Goal: Communication & Community: Answer question/provide support

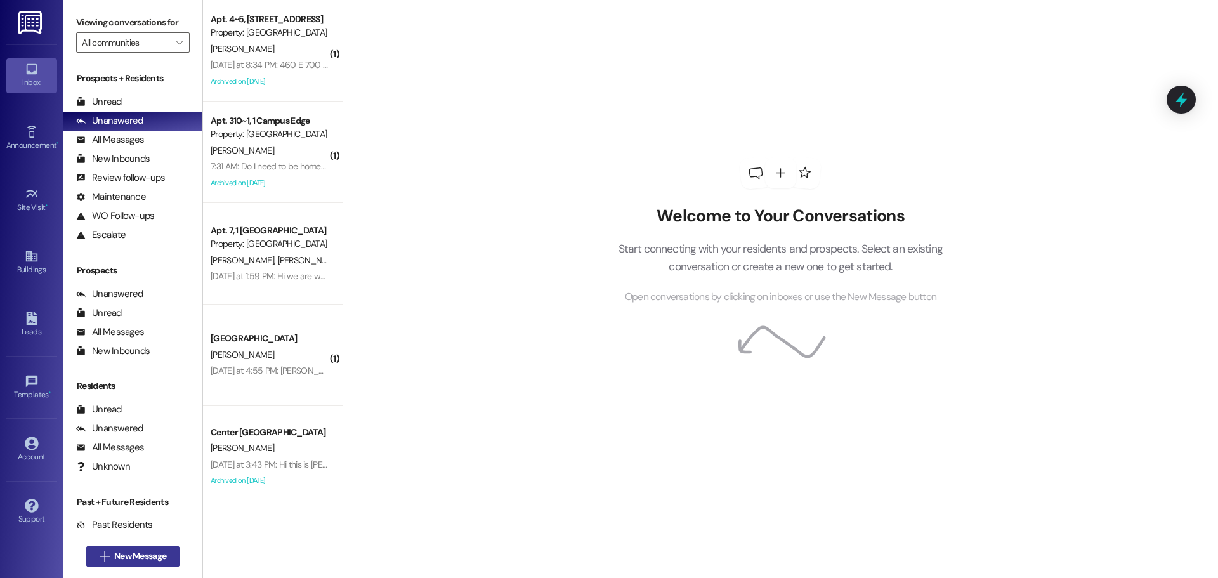
click at [147, 551] on span "New Message" at bounding box center [140, 555] width 52 height 13
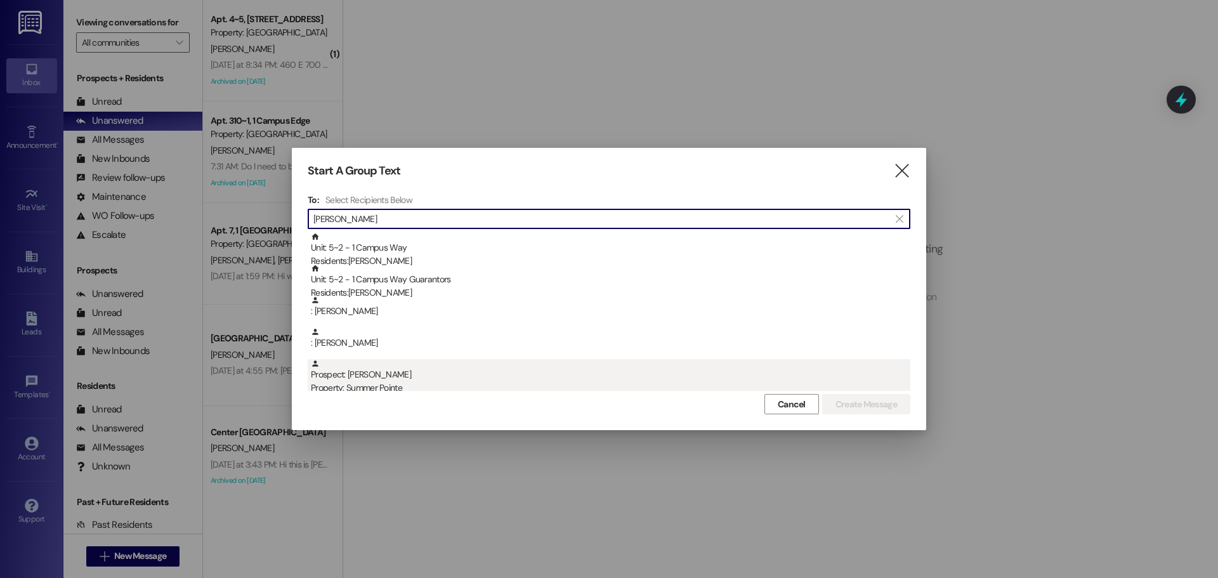
type input "[PERSON_NAME]"
click at [464, 381] on div "Property: Summer Pointe" at bounding box center [611, 387] width 600 height 13
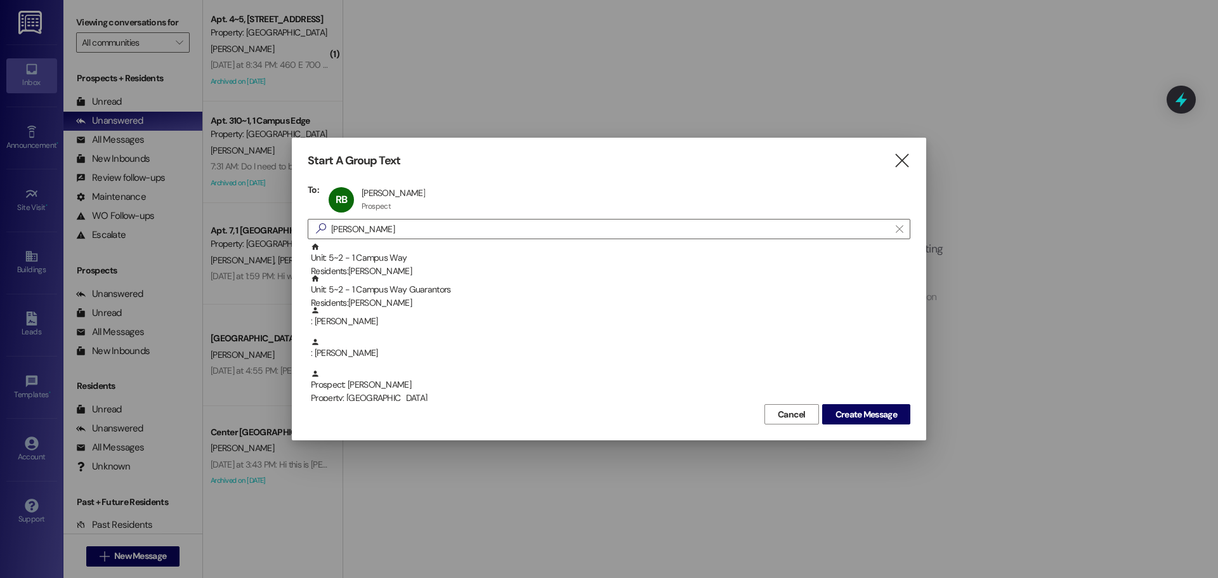
drag, startPoint x: 836, startPoint y: 436, endPoint x: 848, endPoint y: 428, distance: 14.6
click at [841, 433] on div "Start A Group Text  To: [PERSON_NAME] [PERSON_NAME] [PERSON_NAME] Prospect Pro…" at bounding box center [609, 289] width 635 height 303
click at [852, 420] on span "Create Message" at bounding box center [867, 414] width 62 height 13
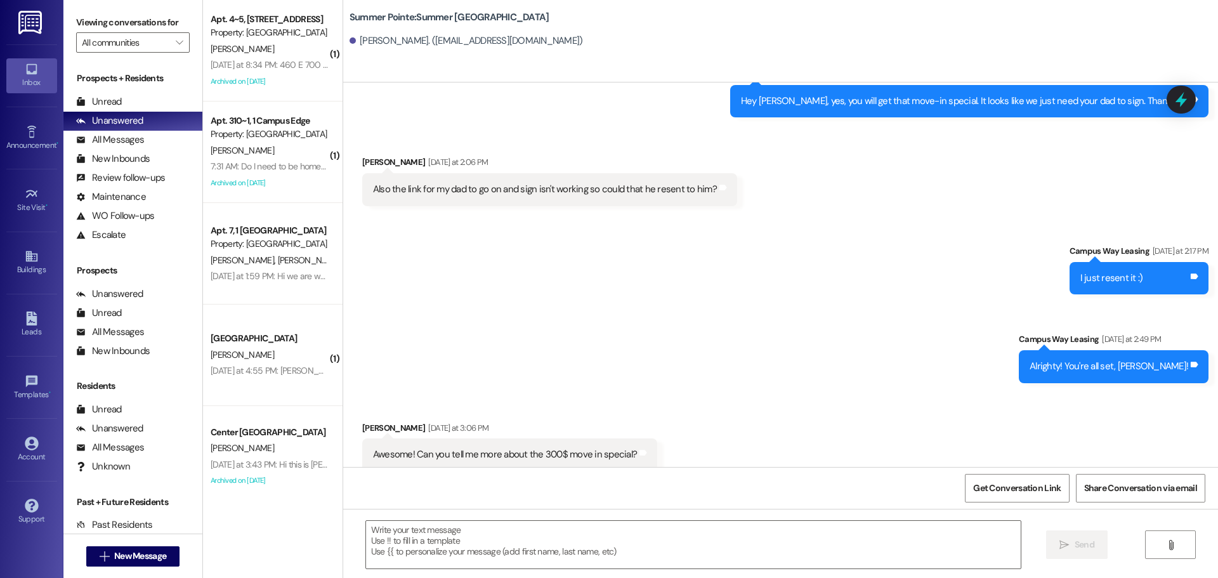
scroll to position [693, 0]
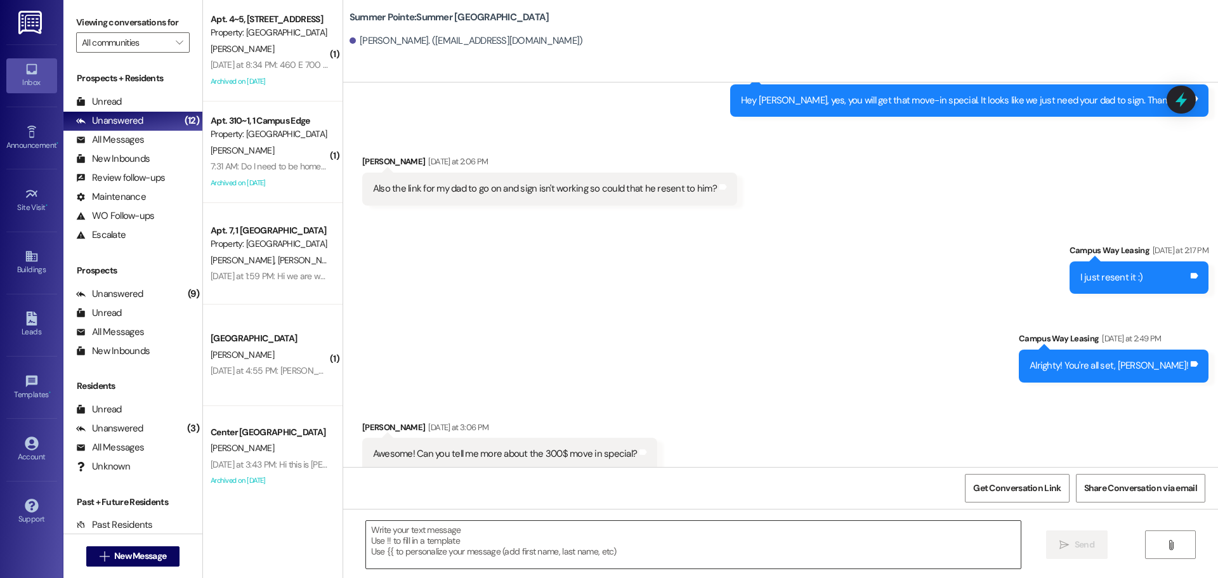
click at [547, 541] on textarea at bounding box center [693, 545] width 655 height 48
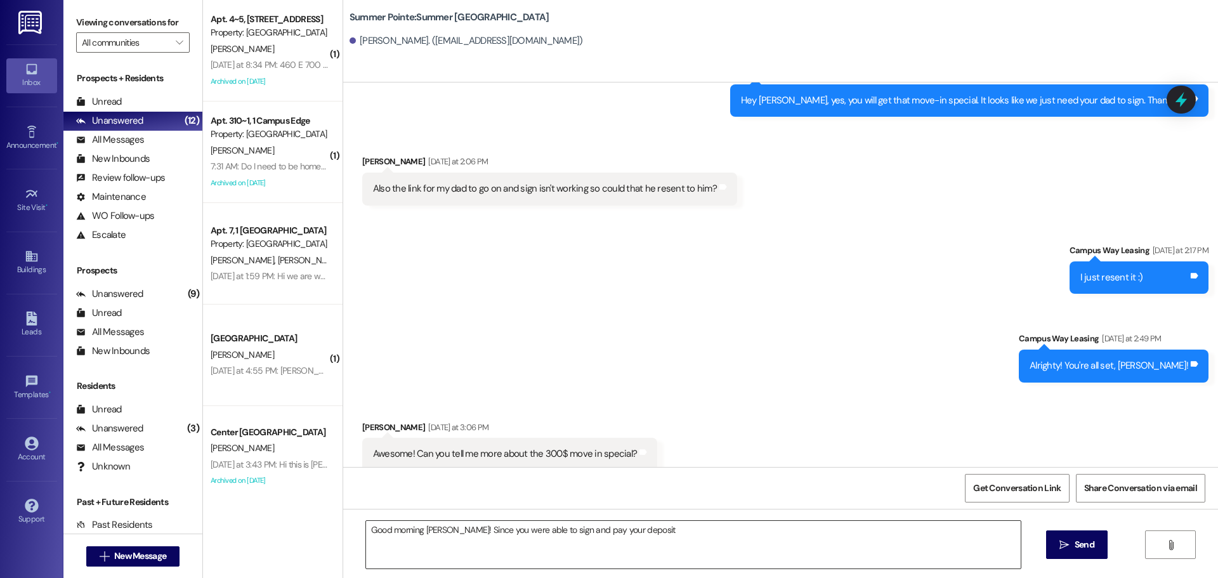
click at [774, 543] on textarea "Good morning [PERSON_NAME]! Since you were able to sign and pay your deposit" at bounding box center [693, 545] width 655 height 48
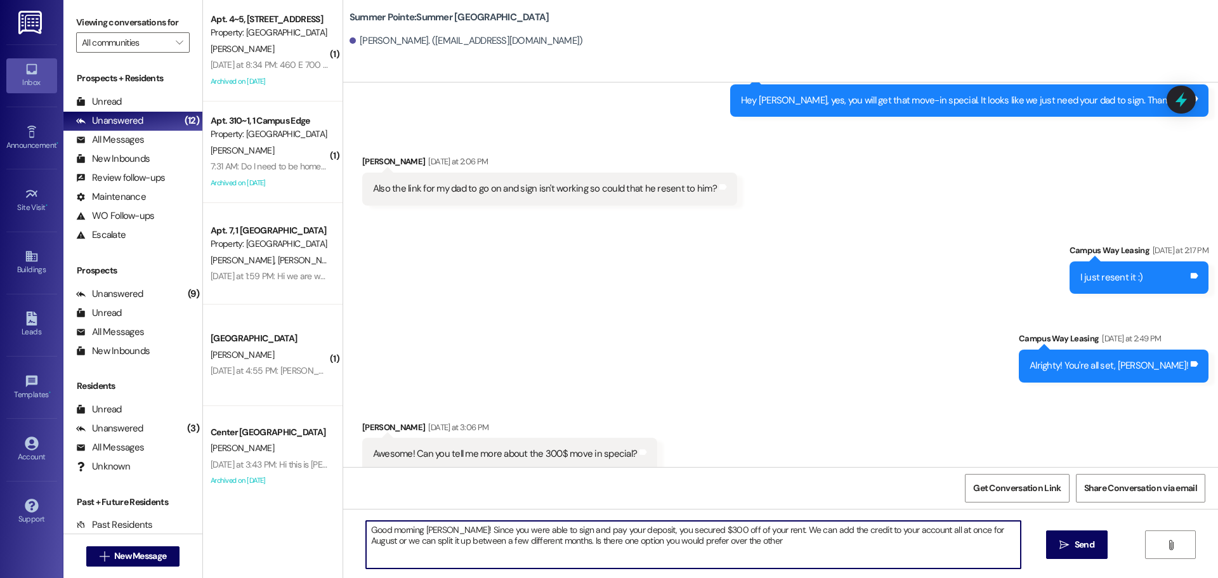
type textarea "Good morning [PERSON_NAME]! Since you were able to sign and pay your deposit, y…"
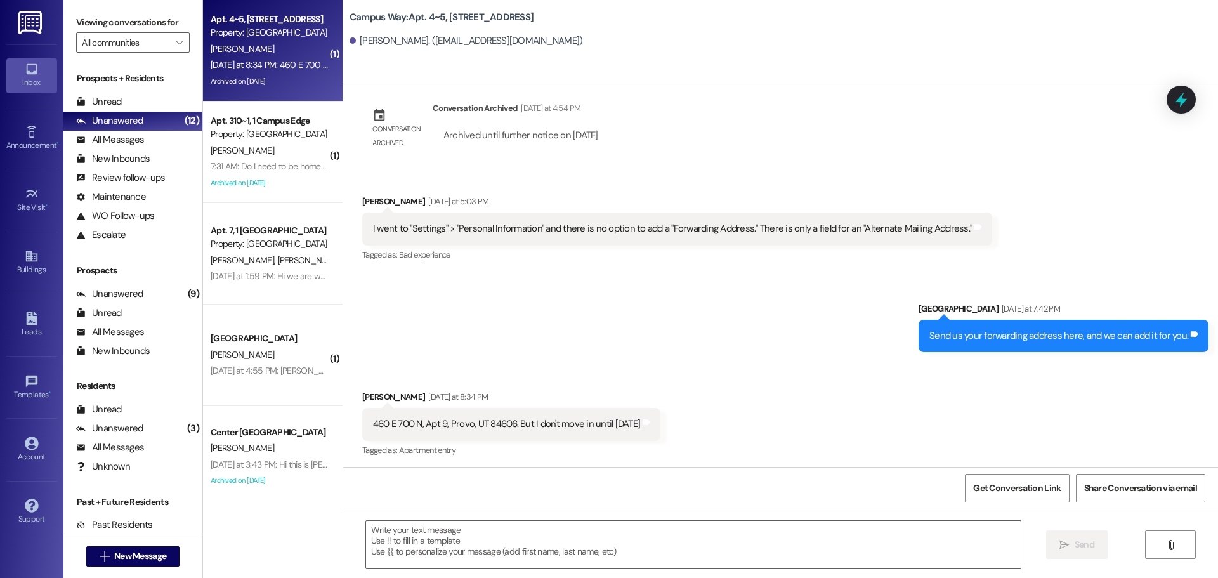
scroll to position [2490, 0]
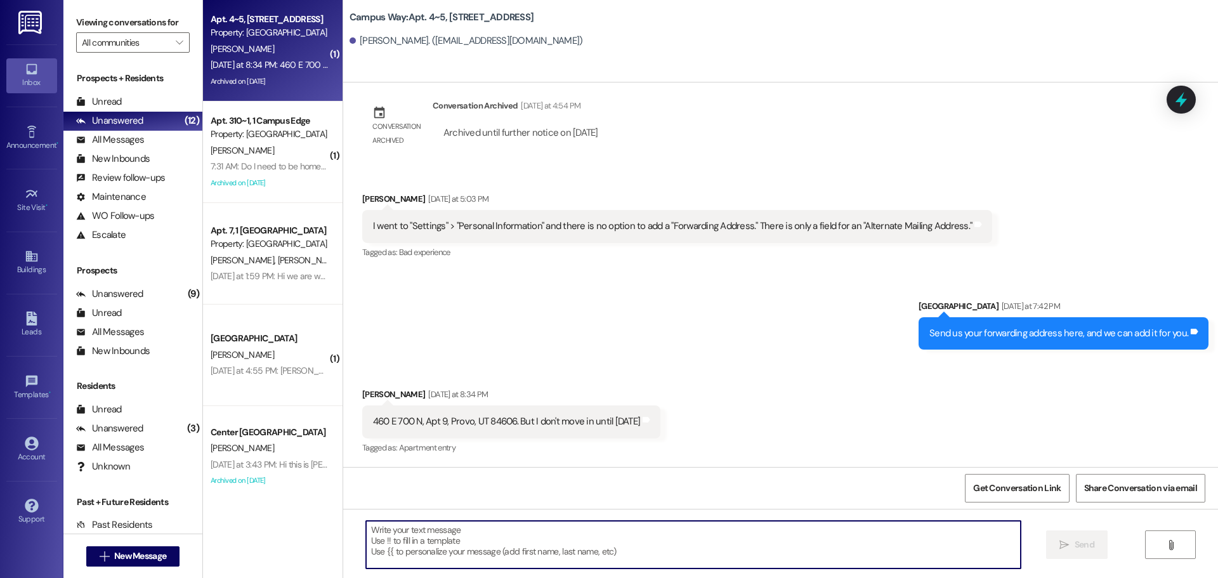
click at [657, 525] on textarea at bounding box center [693, 545] width 655 height 48
type textarea "L"
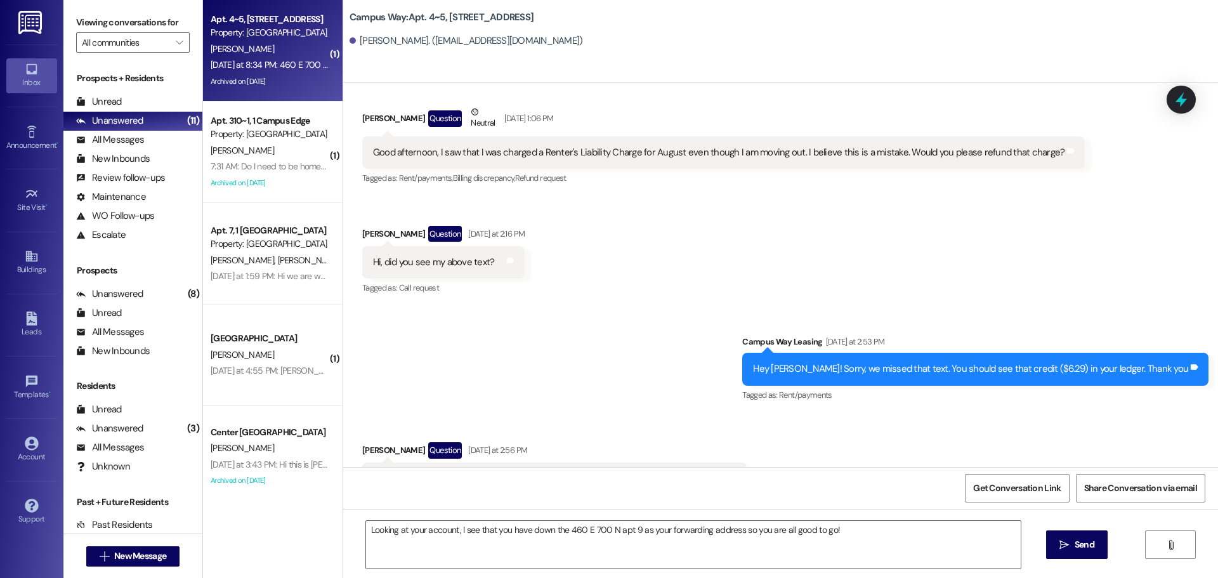
scroll to position [1728, 0]
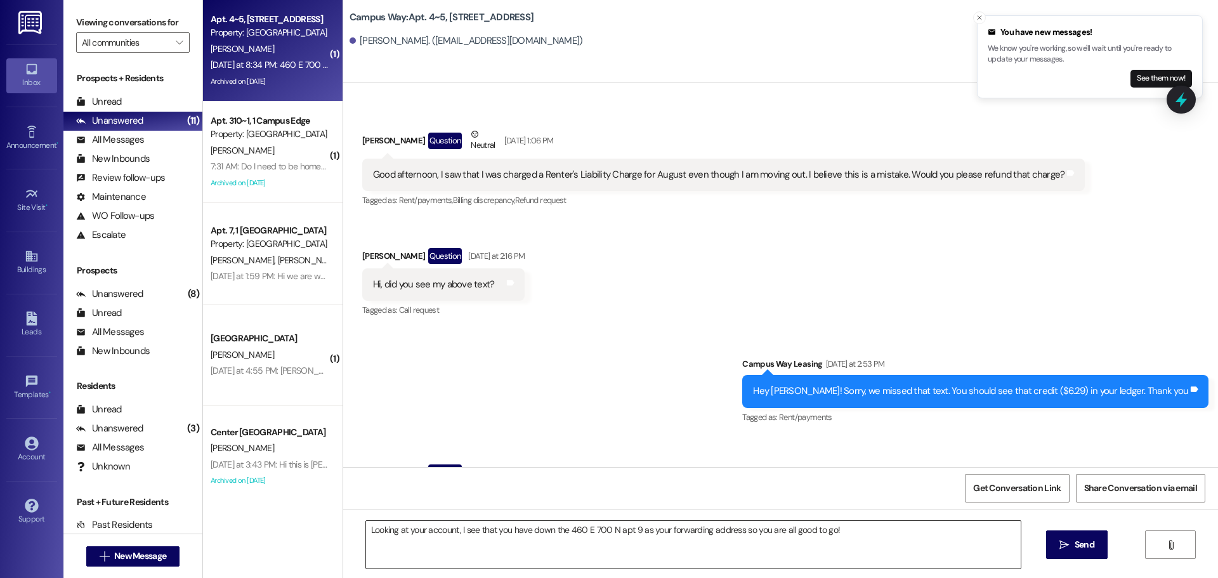
click at [942, 537] on textarea "Looking at your account, I see that you have down the 460 E 700 N apt 9 as your…" at bounding box center [693, 545] width 655 height 48
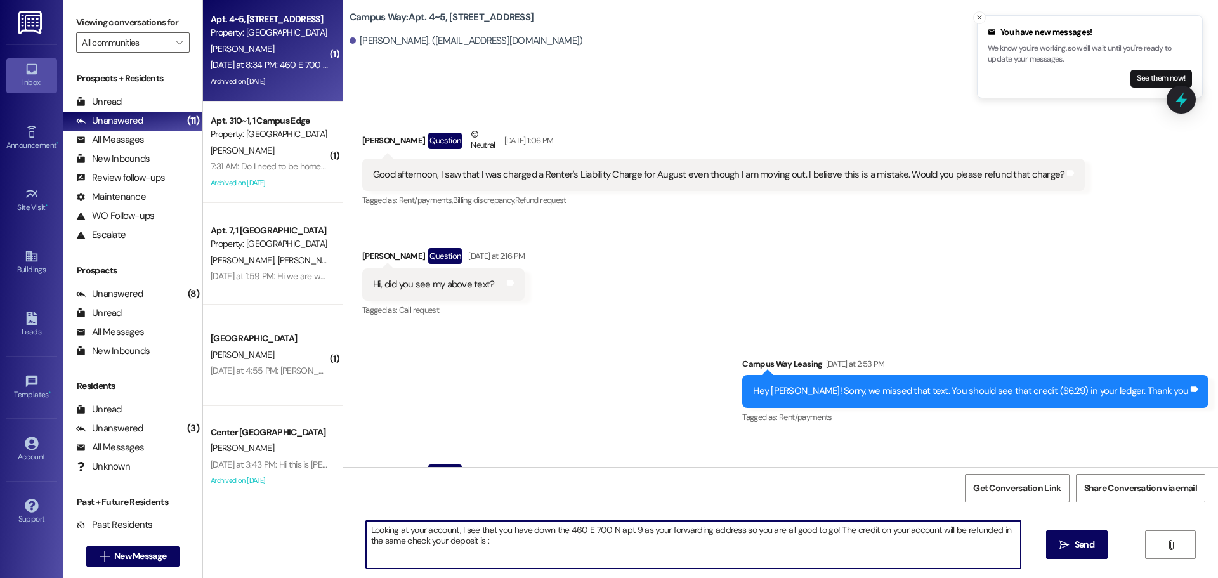
type textarea "Looking at your account, I see that you have down the 460 E 700 N apt 9 as your…"
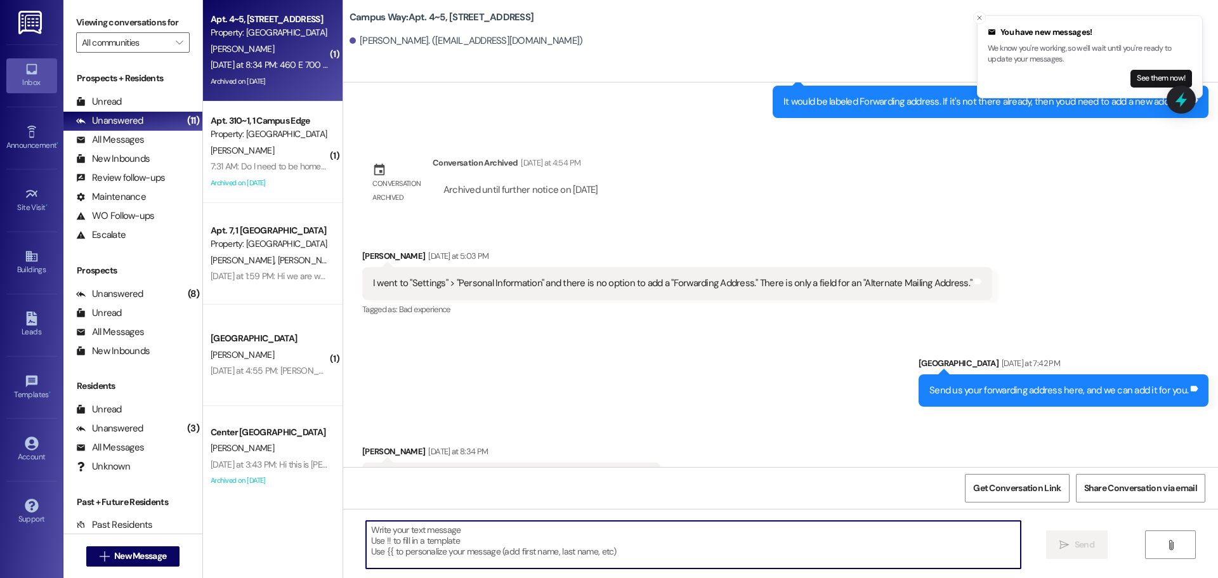
scroll to position [2489, 0]
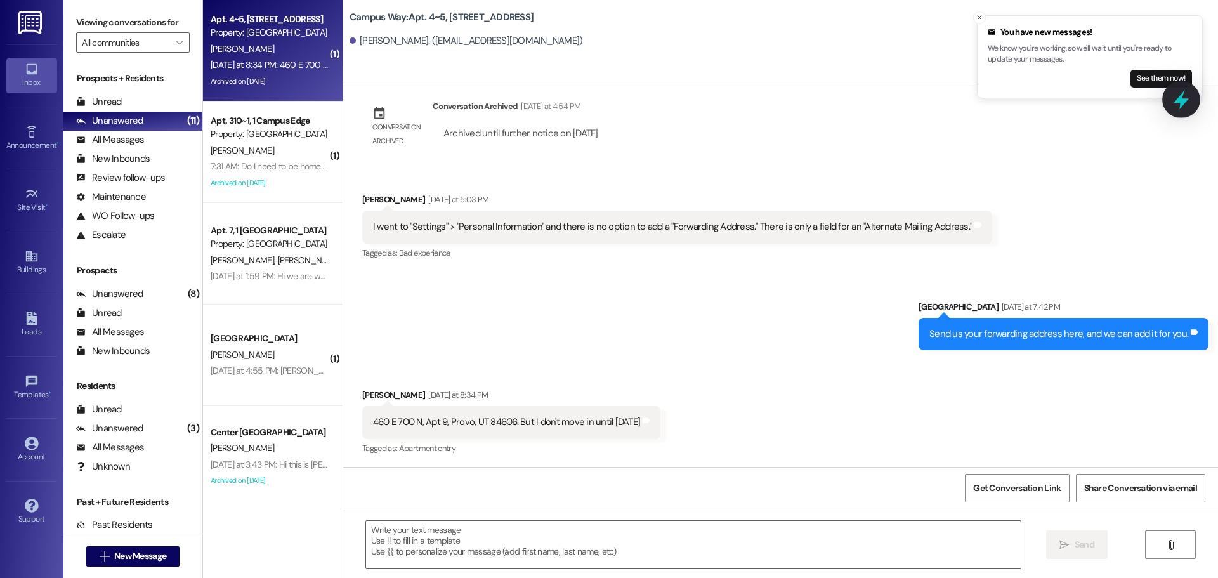
click at [1187, 102] on icon at bounding box center [1182, 100] width 22 height 22
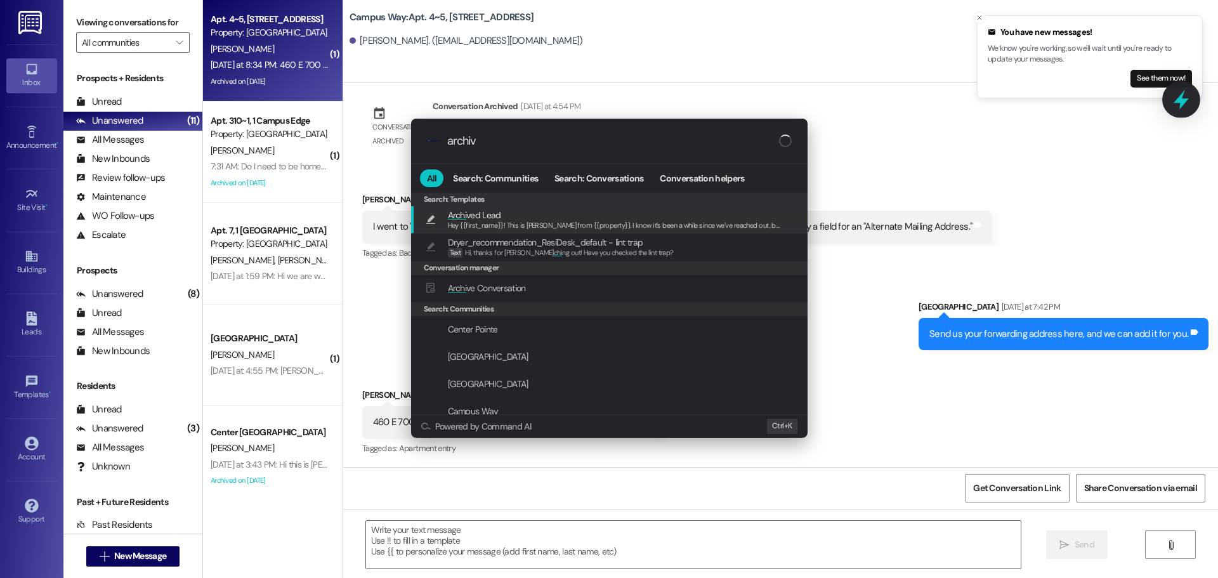
type input "archive"
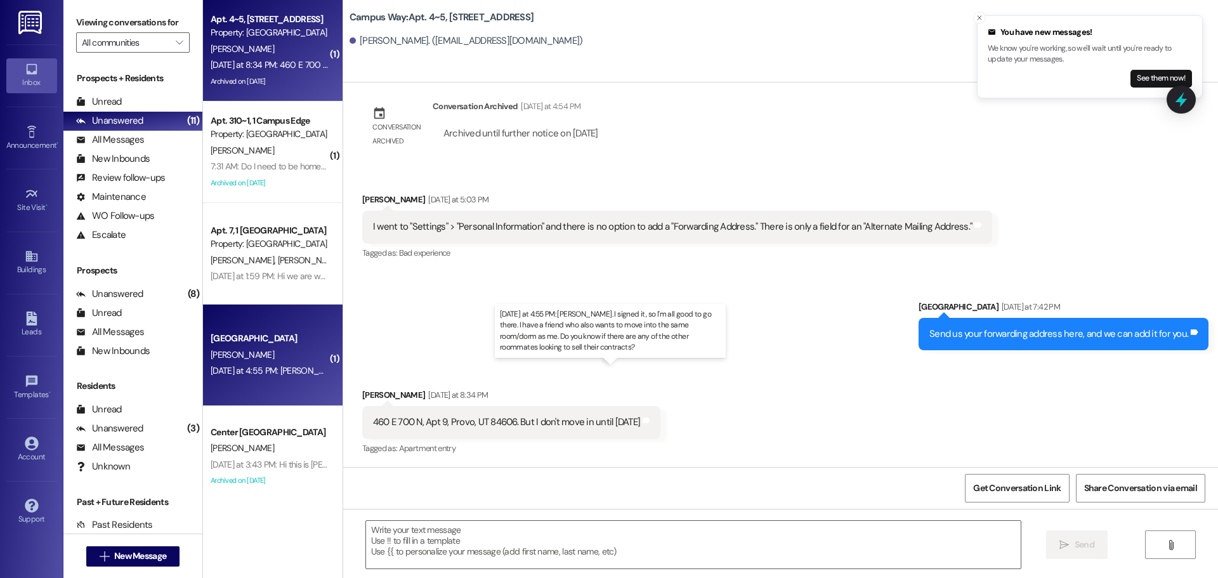
click at [276, 369] on div "[DATE] at 4:55 PM: [PERSON_NAME]. I signed it, so I'm all good to go there. I h…" at bounding box center [633, 370] width 844 height 11
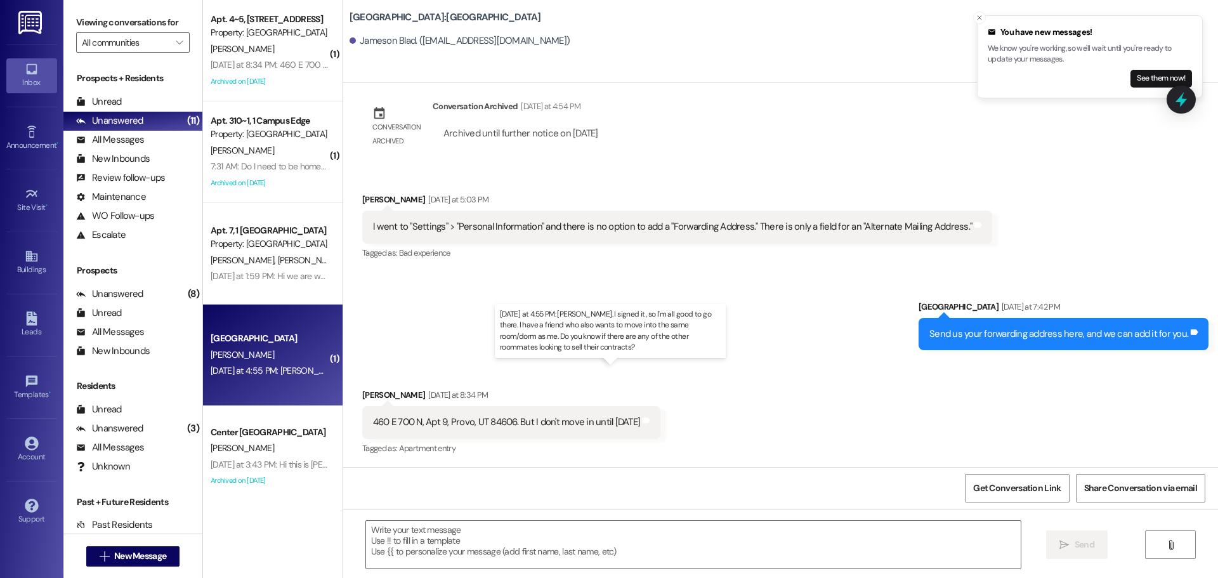
scroll to position [39, 0]
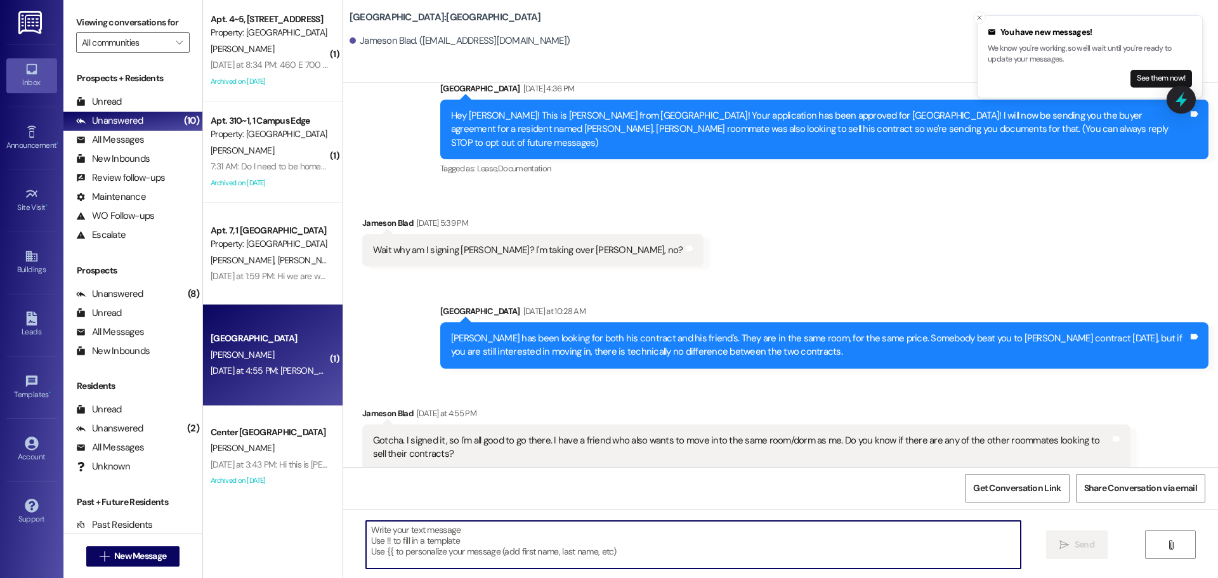
click at [571, 531] on textarea at bounding box center [693, 545] width 655 height 48
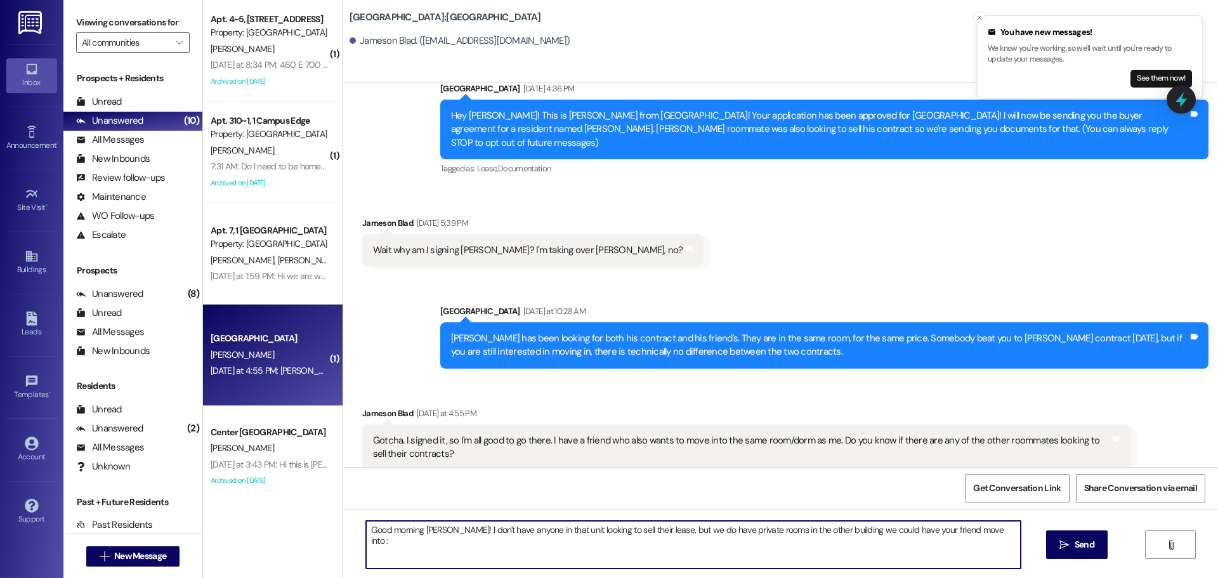
type textarea "Good morning [PERSON_NAME]! I don't have anyone in that unit looking to sell th…"
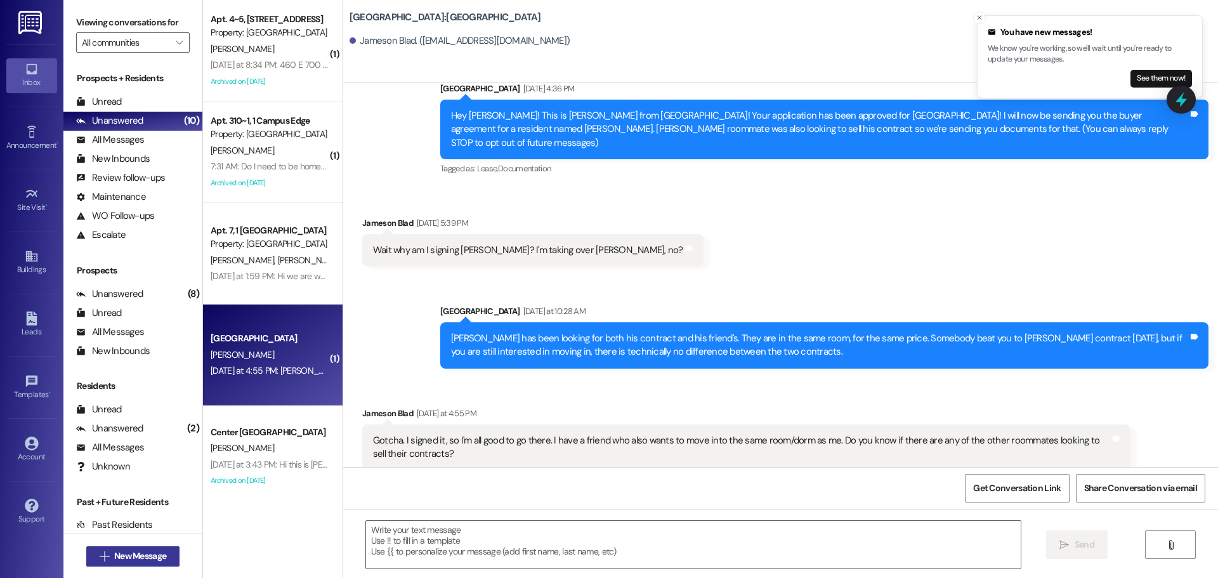
click at [155, 558] on span "New Message" at bounding box center [140, 555] width 52 height 13
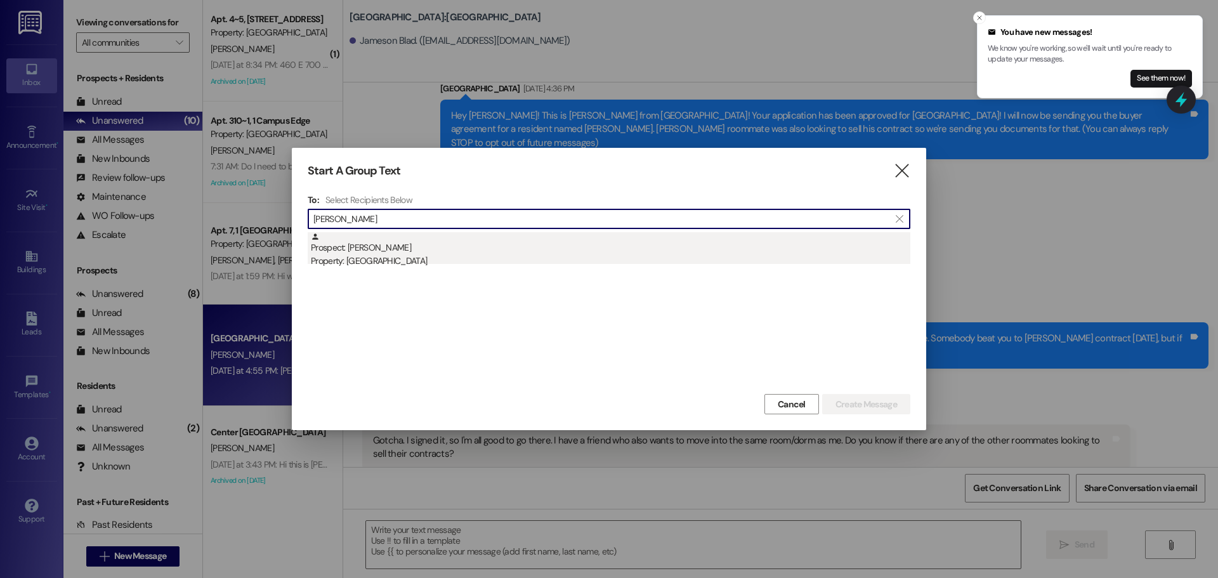
type input "[PERSON_NAME]"
click at [437, 251] on div "Prospect: [PERSON_NAME] Property: [GEOGRAPHIC_DATA]" at bounding box center [611, 250] width 600 height 36
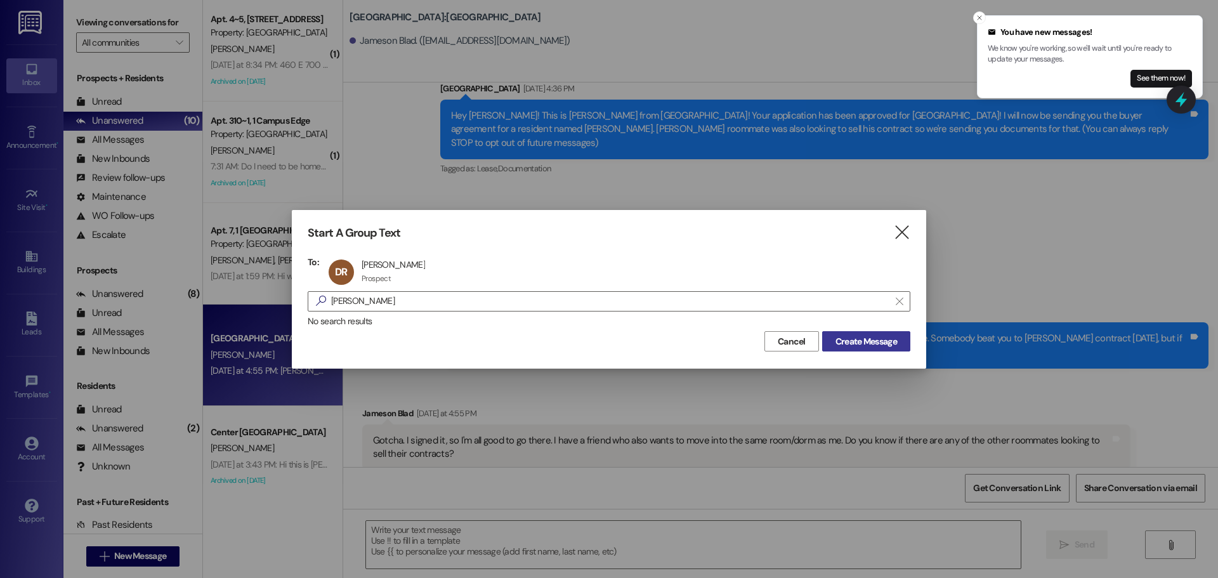
click at [897, 337] on span "Create Message" at bounding box center [866, 341] width 67 height 13
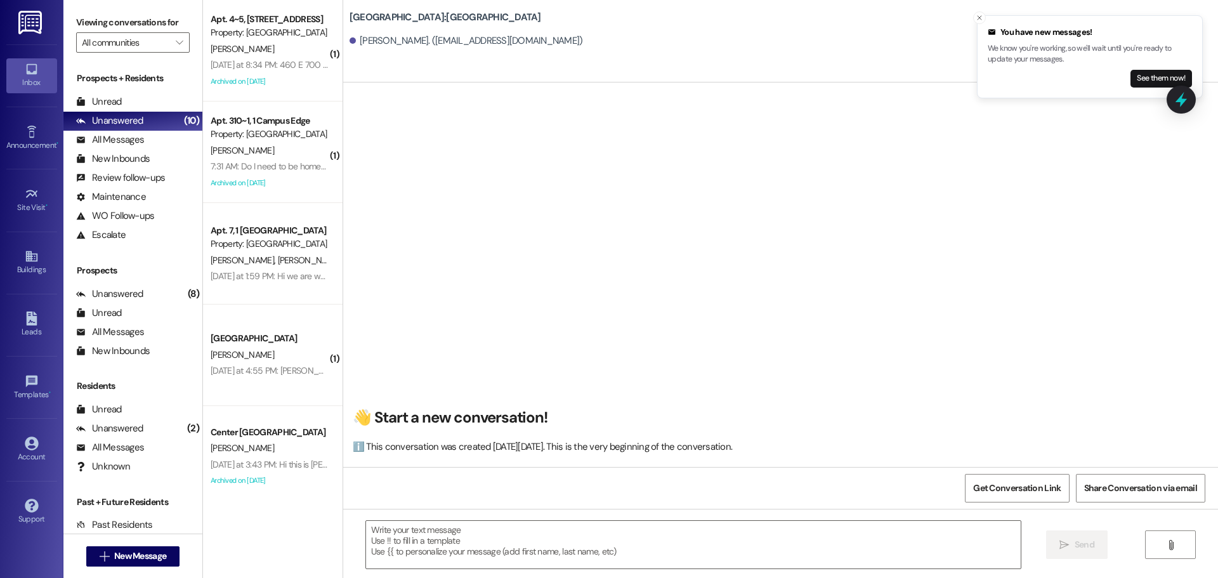
scroll to position [1, 0]
click at [529, 519] on div " Send " at bounding box center [780, 556] width 875 height 95
click at [519, 556] on textarea at bounding box center [693, 545] width 655 height 48
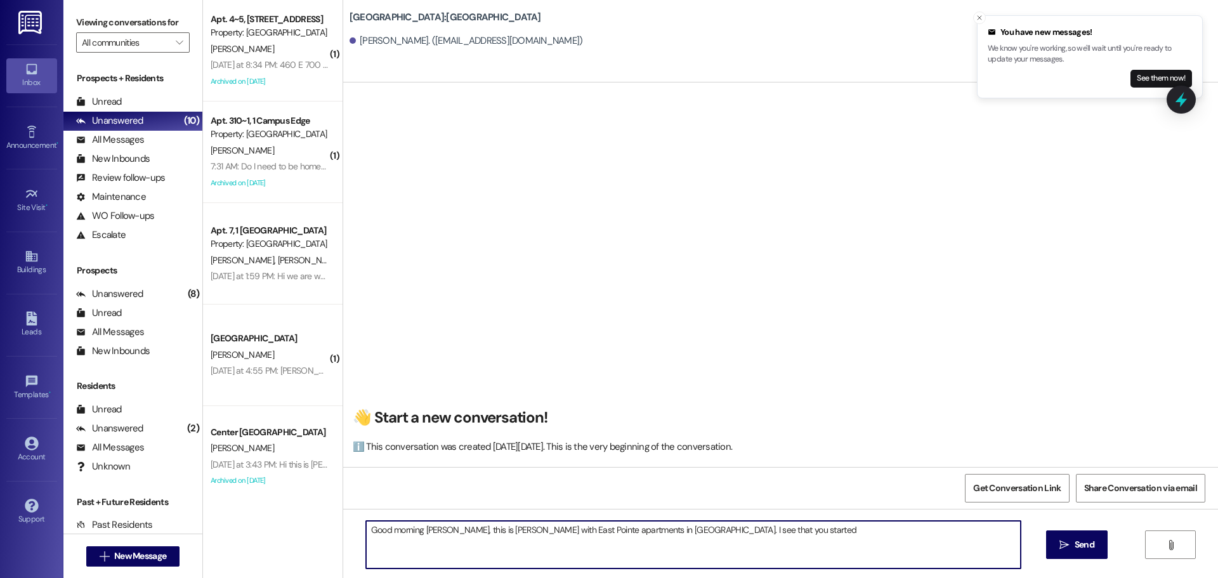
click at [820, 554] on textarea "Good morning [PERSON_NAME], this is [PERSON_NAME] with East Pointe apartments i…" at bounding box center [693, 545] width 655 height 48
click at [933, 549] on textarea "Good morning [PERSON_NAME], this is [PERSON_NAME] with East Pointe apartments i…" at bounding box center [693, 545] width 655 height 48
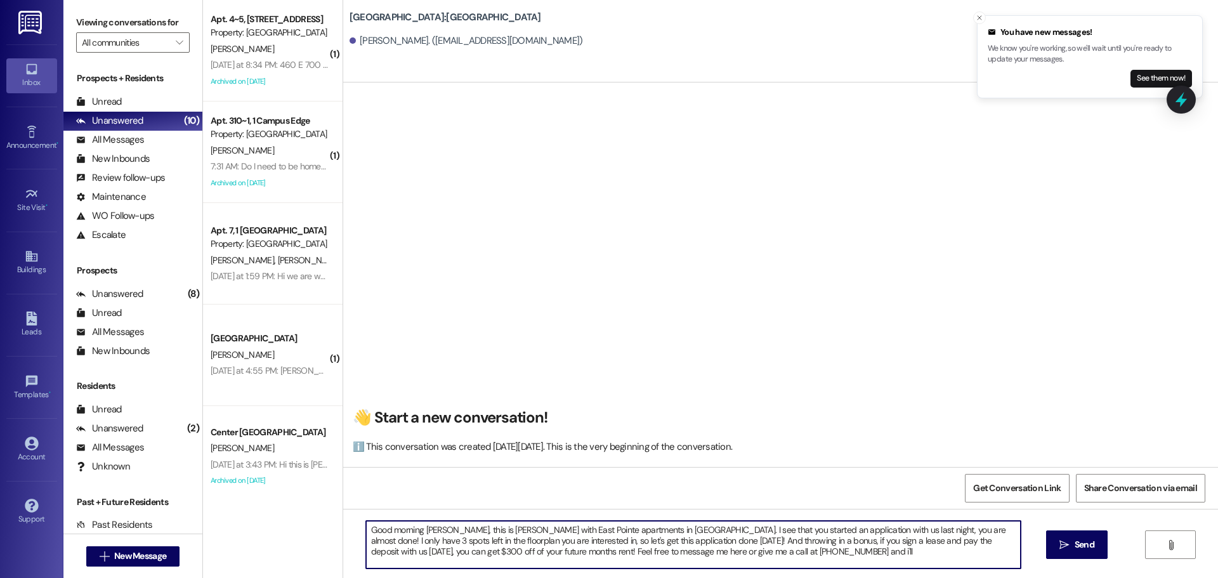
click at [778, 558] on textarea "Good morning [PERSON_NAME], this is [PERSON_NAME] with East Pointe apartments i…" at bounding box center [693, 545] width 655 height 48
type textarea "Good morning [PERSON_NAME], this is [PERSON_NAME] with East Pointe apartments i…"
click at [778, 558] on textarea "Good morning [PERSON_NAME], this is [PERSON_NAME] with East Pointe apartments i…" at bounding box center [693, 545] width 655 height 48
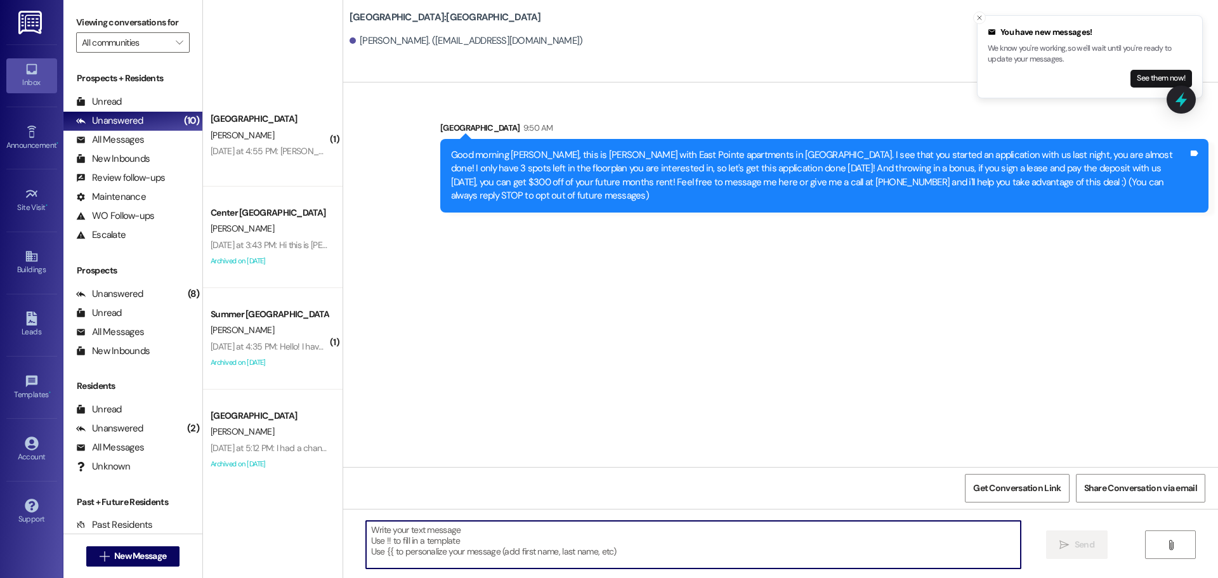
scroll to position [426, 0]
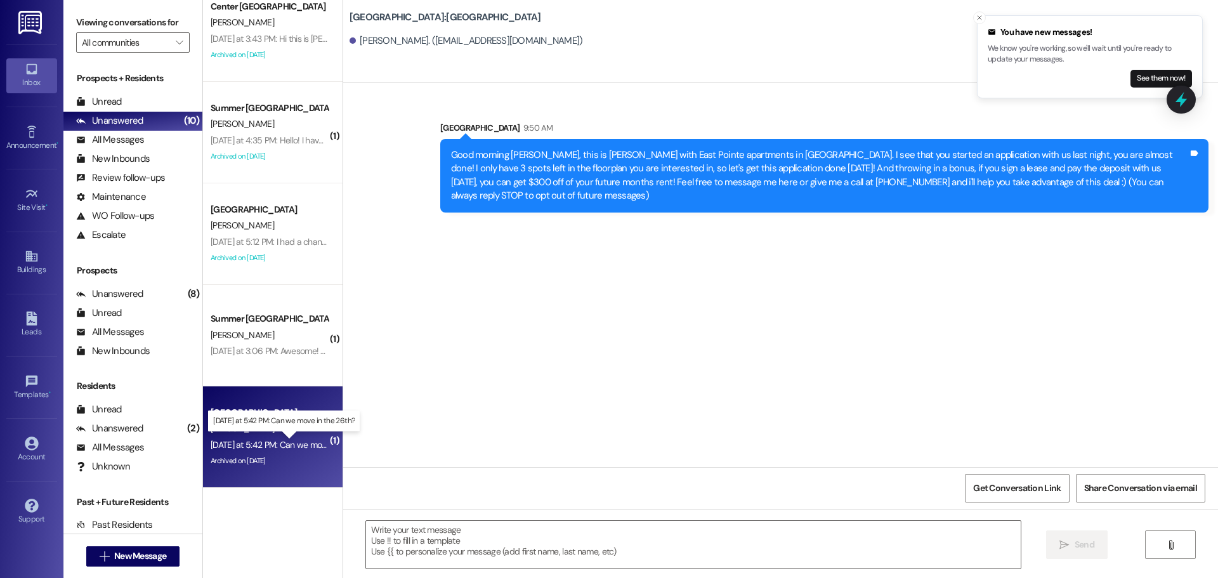
click at [299, 446] on div "[DATE] at 5:42 PM: Can we move in the 26th? [DATE] at 5:42 PM: Can we move in t…" at bounding box center [294, 444] width 166 height 11
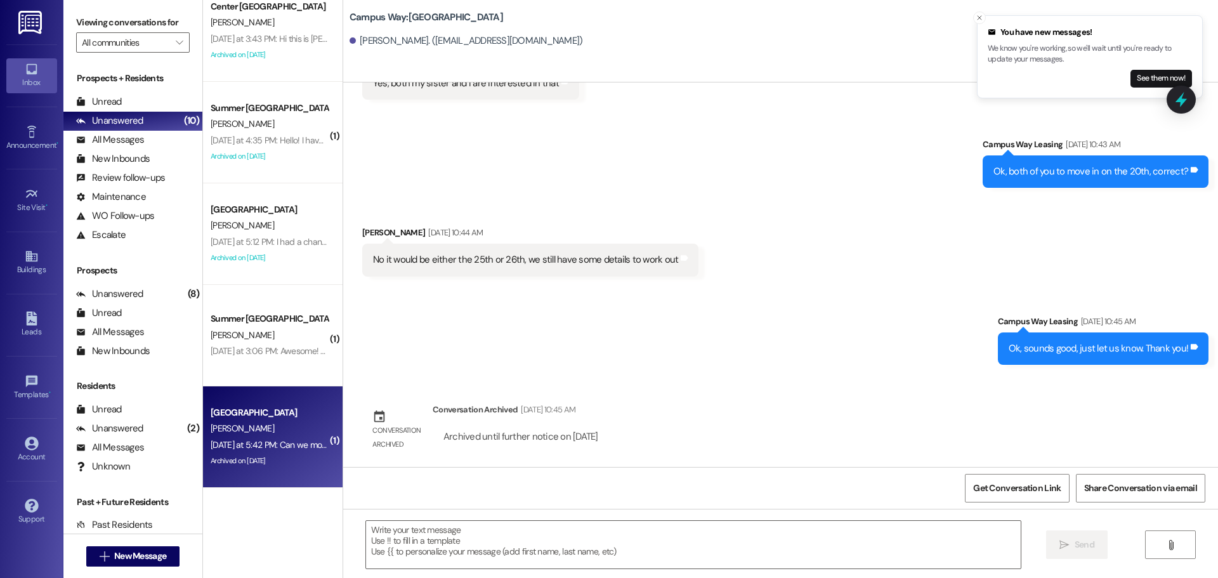
scroll to position [1737, 0]
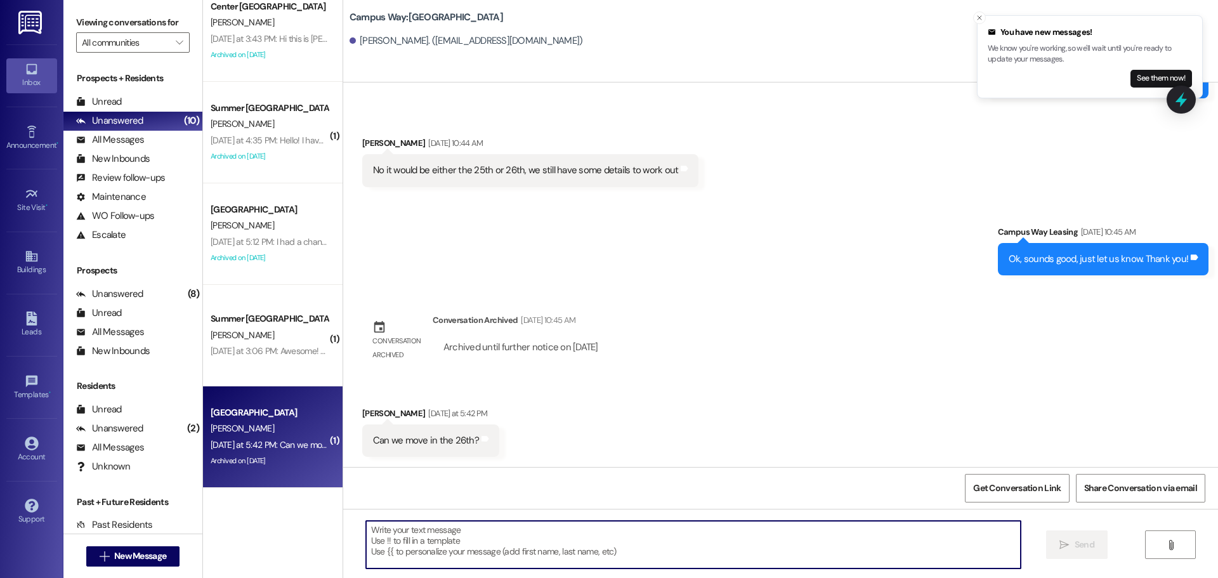
click at [560, 550] on textarea at bounding box center [693, 545] width 655 height 48
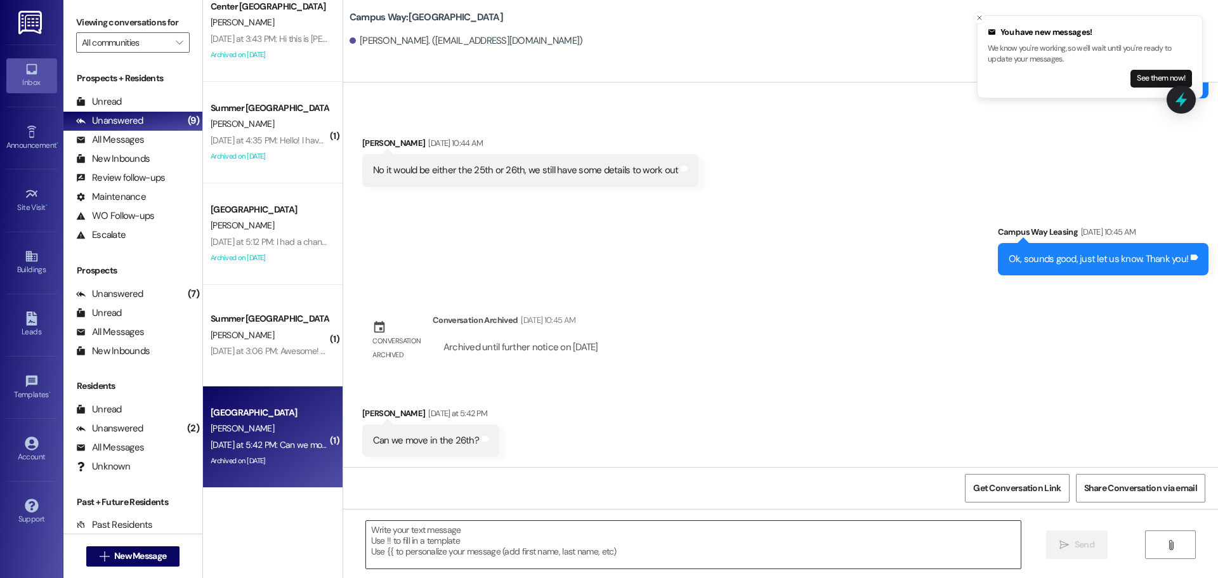
click at [457, 565] on textarea at bounding box center [693, 545] width 655 height 48
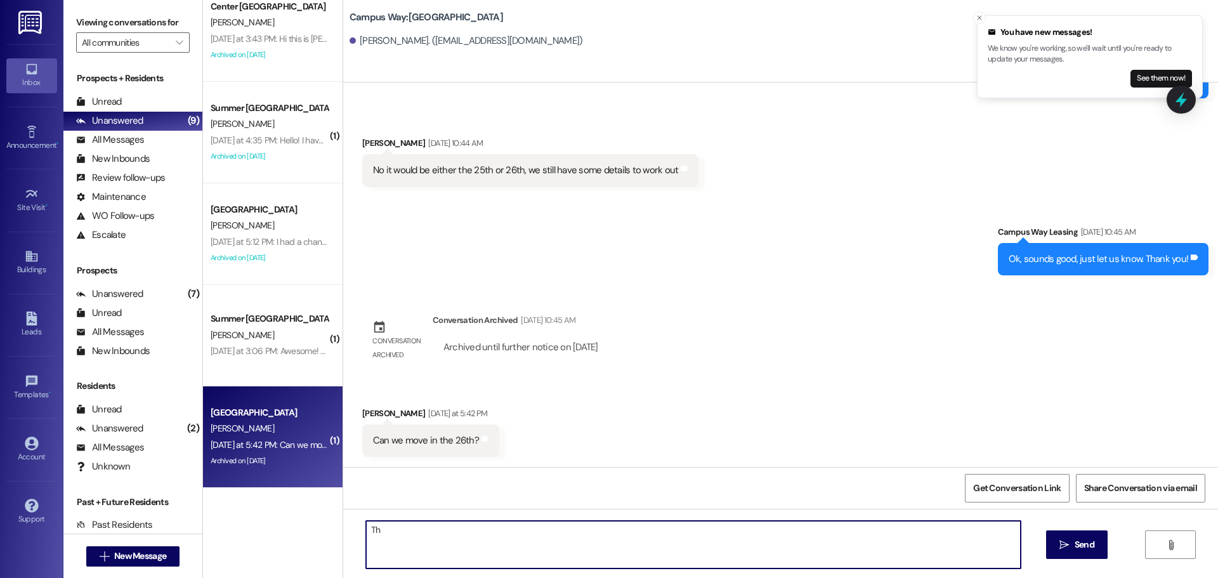
type textarea "T"
type textarea "We can do that :) There will be a $60 charge on you and [PERSON_NAME]'s account…"
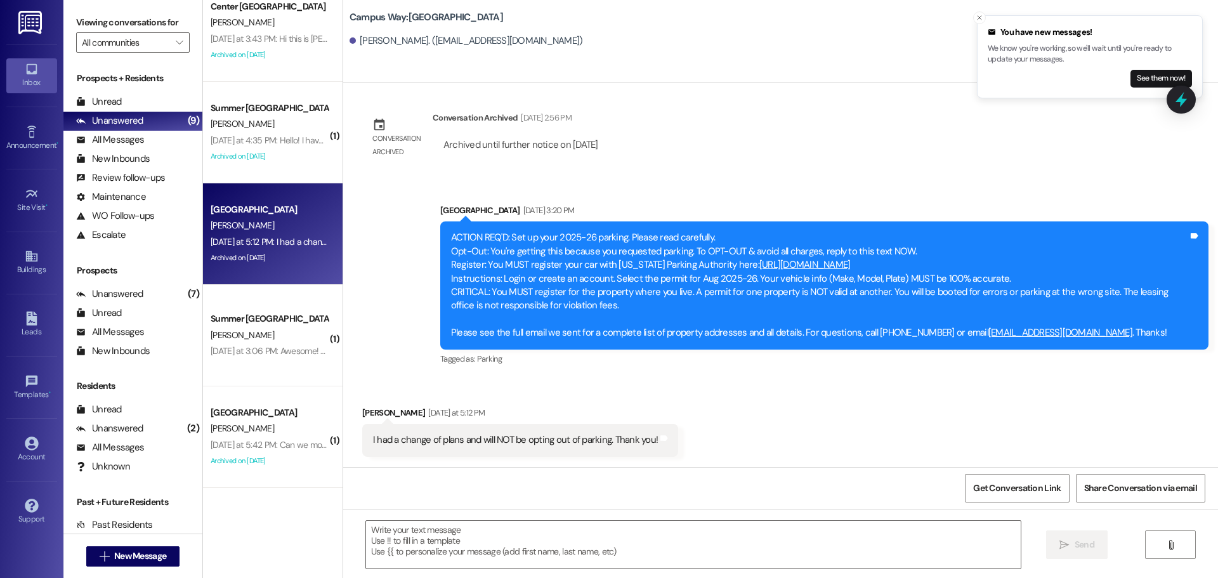
scroll to position [520, 0]
click at [556, 538] on textarea at bounding box center [693, 545] width 655 height 48
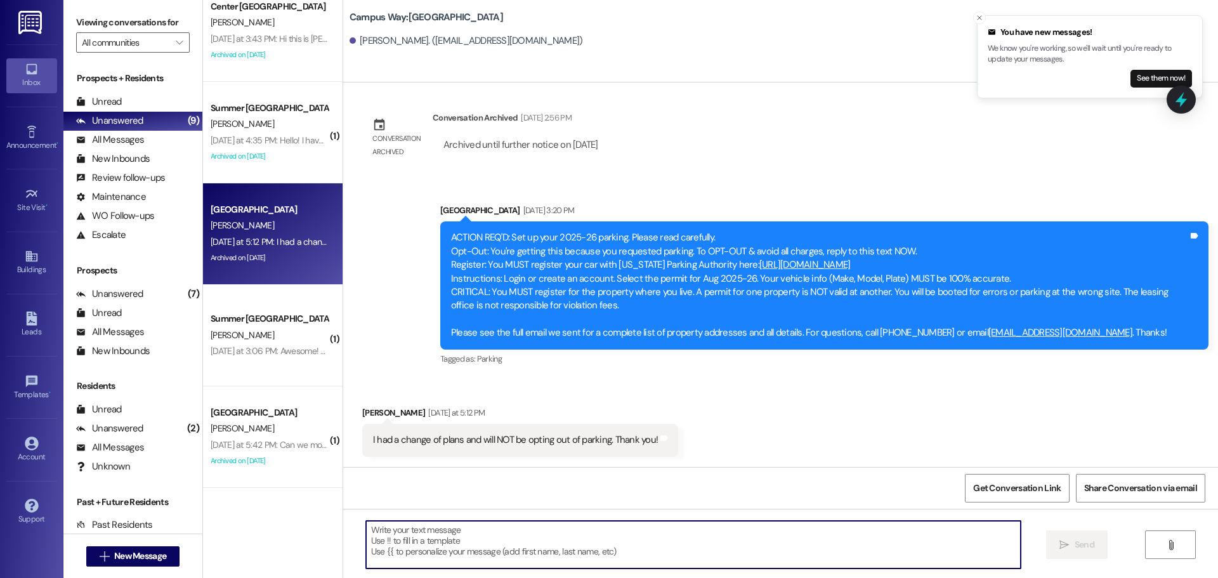
click at [549, 546] on textarea at bounding box center [693, 545] width 655 height 48
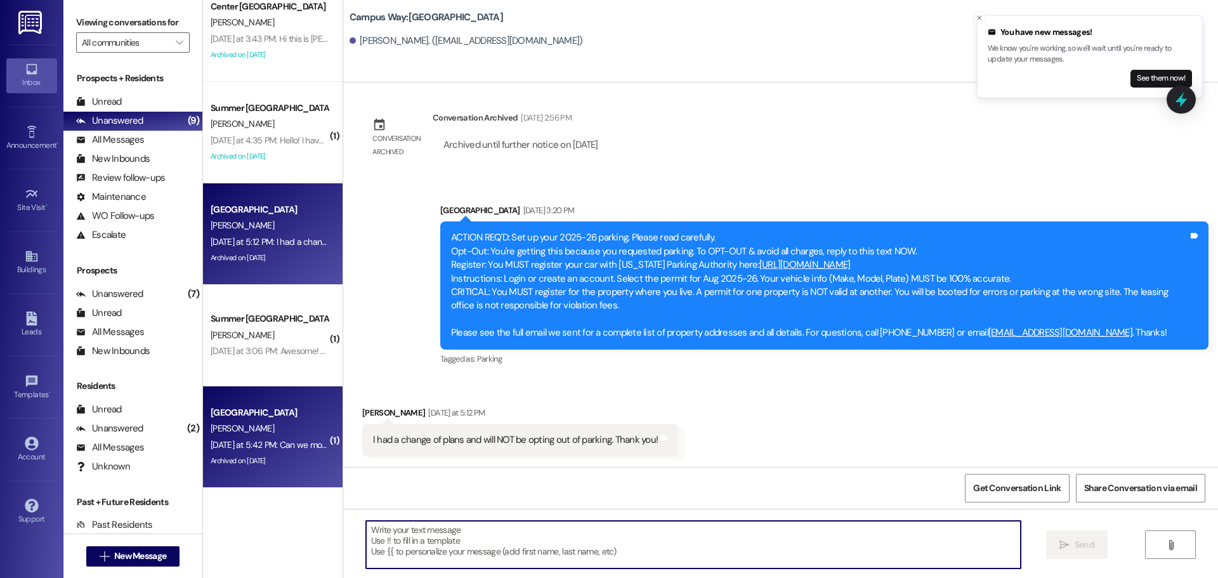
click at [230, 457] on div "Archived on [DATE]" at bounding box center [269, 461] width 120 height 16
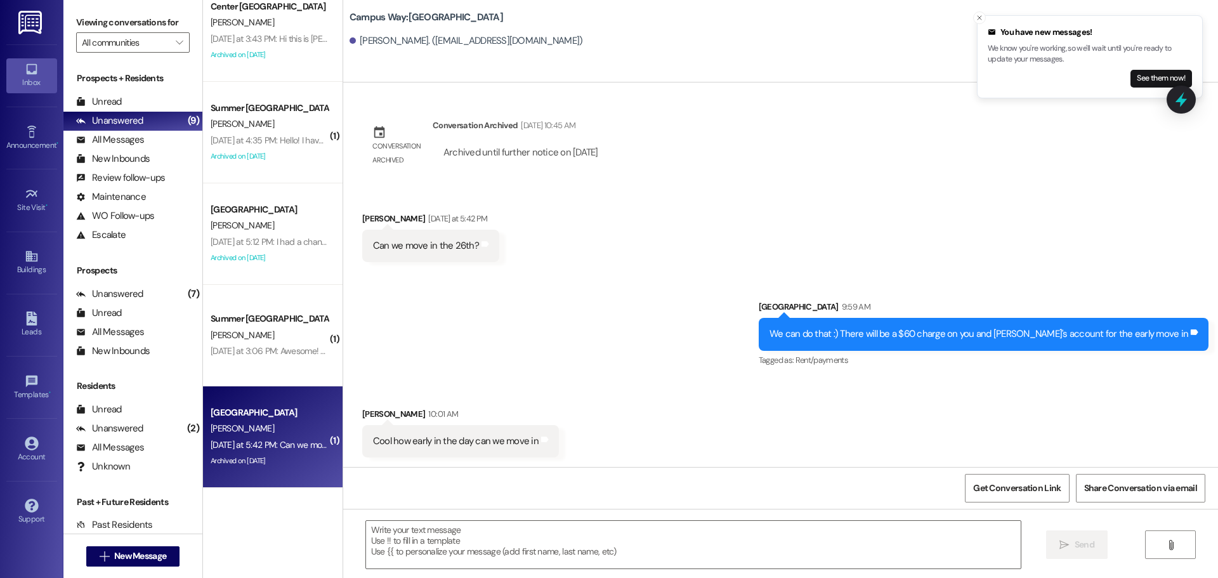
scroll to position [1932, 0]
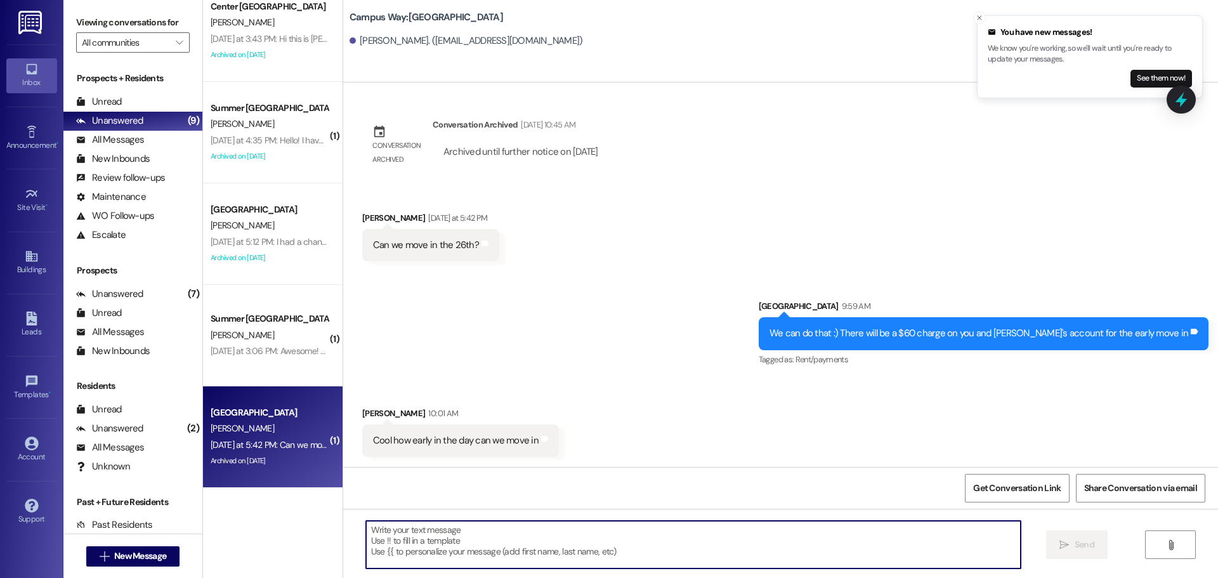
click at [757, 560] on textarea at bounding box center [693, 545] width 655 height 48
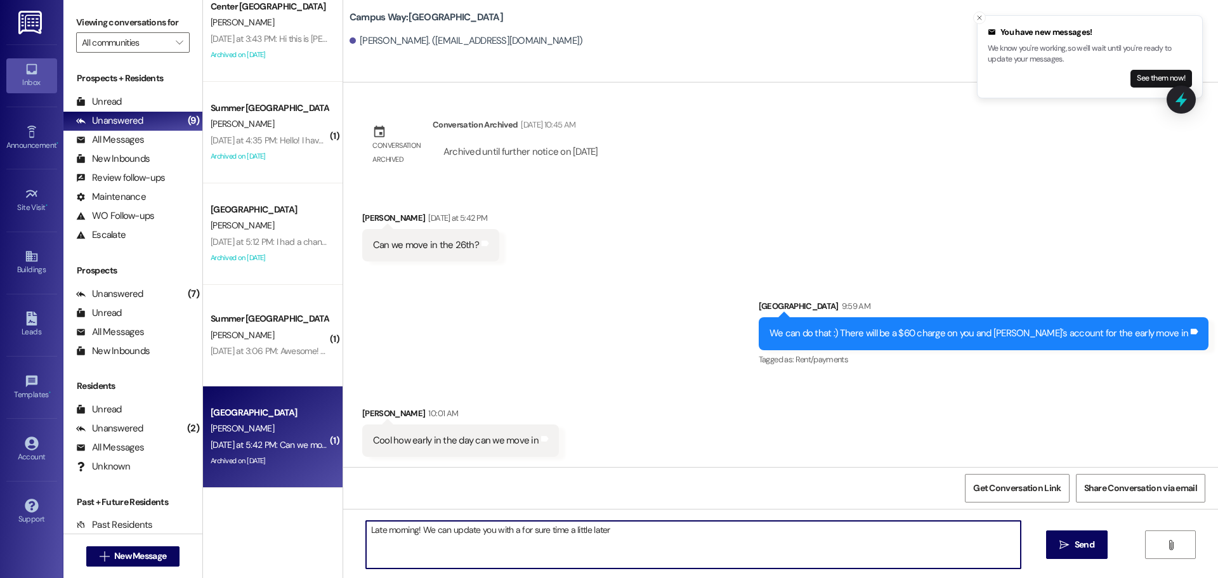
type textarea "Late morning! We can update you with a for sure time a little later."
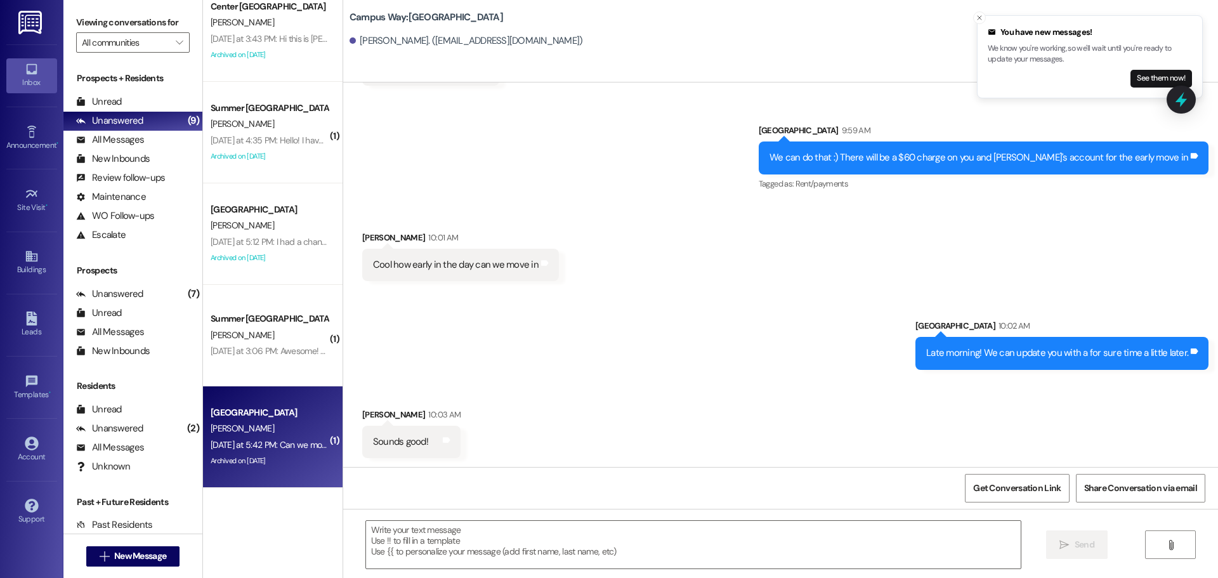
scroll to position [2109, 0]
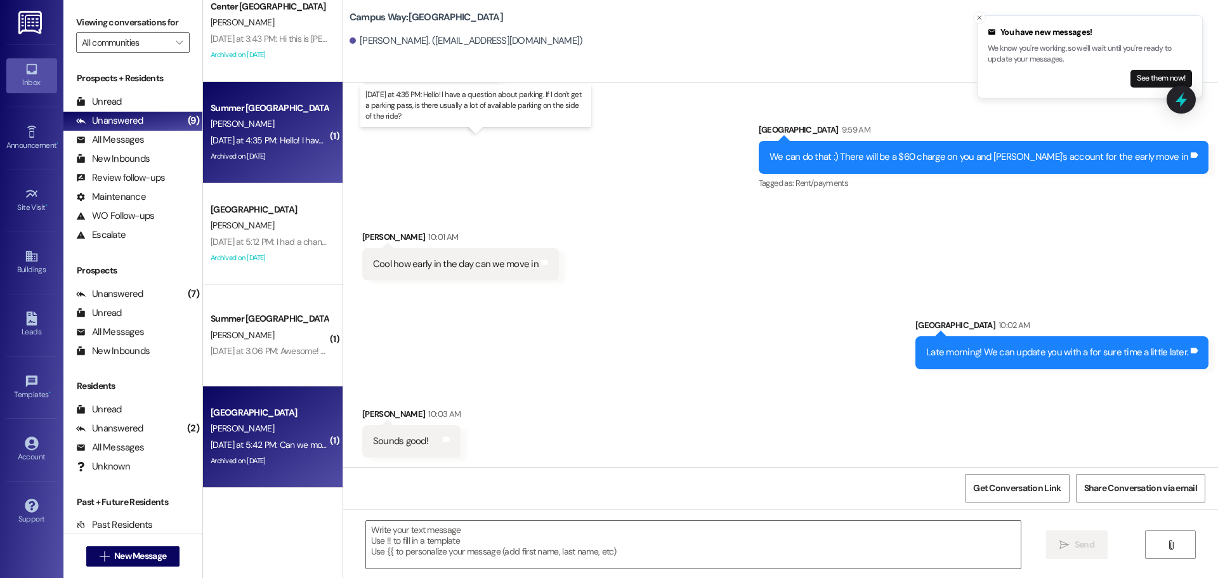
click at [284, 140] on div "[DATE] at 4:35 PM: Hello! I have a question about parking. If I don't get a par…" at bounding box center [482, 140] width 543 height 11
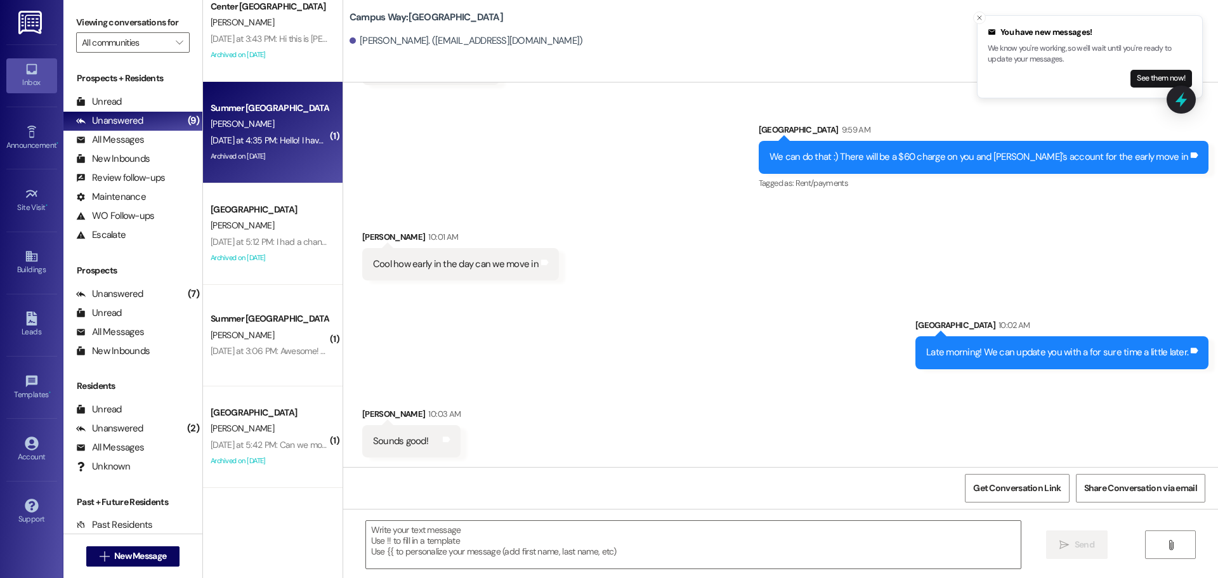
scroll to position [3045, 0]
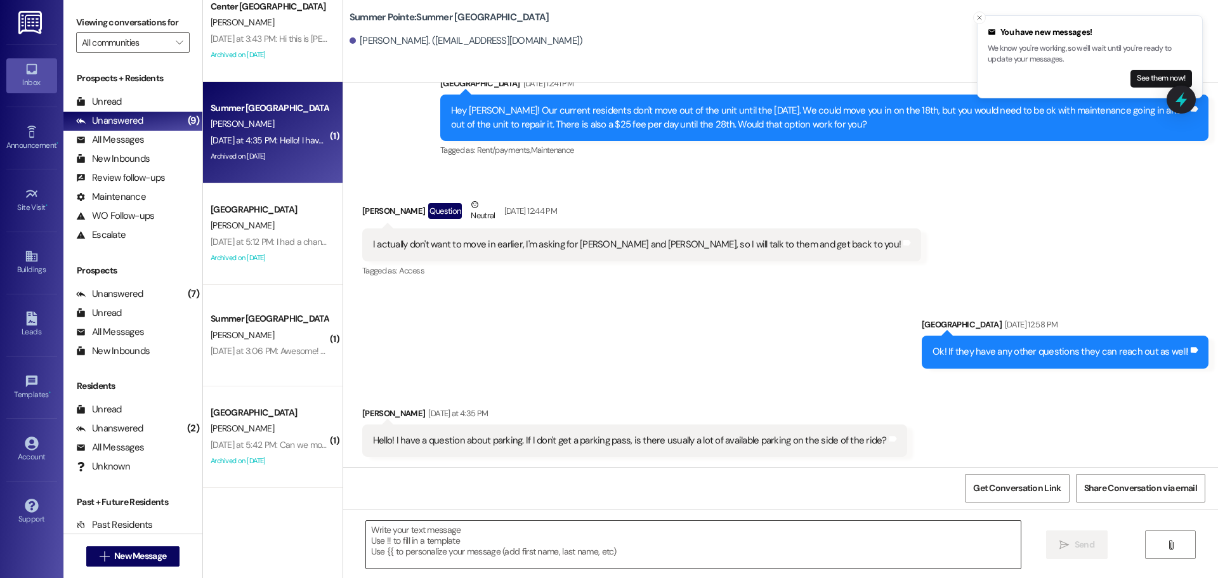
click at [531, 543] on textarea at bounding box center [693, 545] width 655 height 48
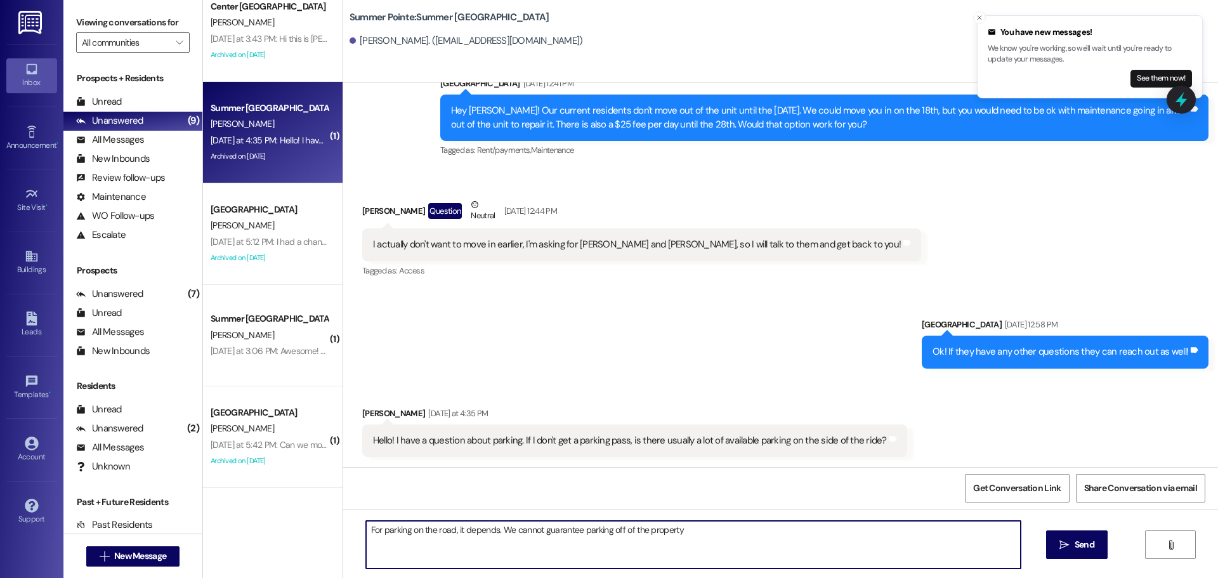
click at [549, 538] on textarea "For parking on the road, it depends. We cannot guarantee parking off of the pro…" at bounding box center [693, 545] width 655 height 48
type textarea "We cannot guarantee parking on the public road, that is first come first serve."
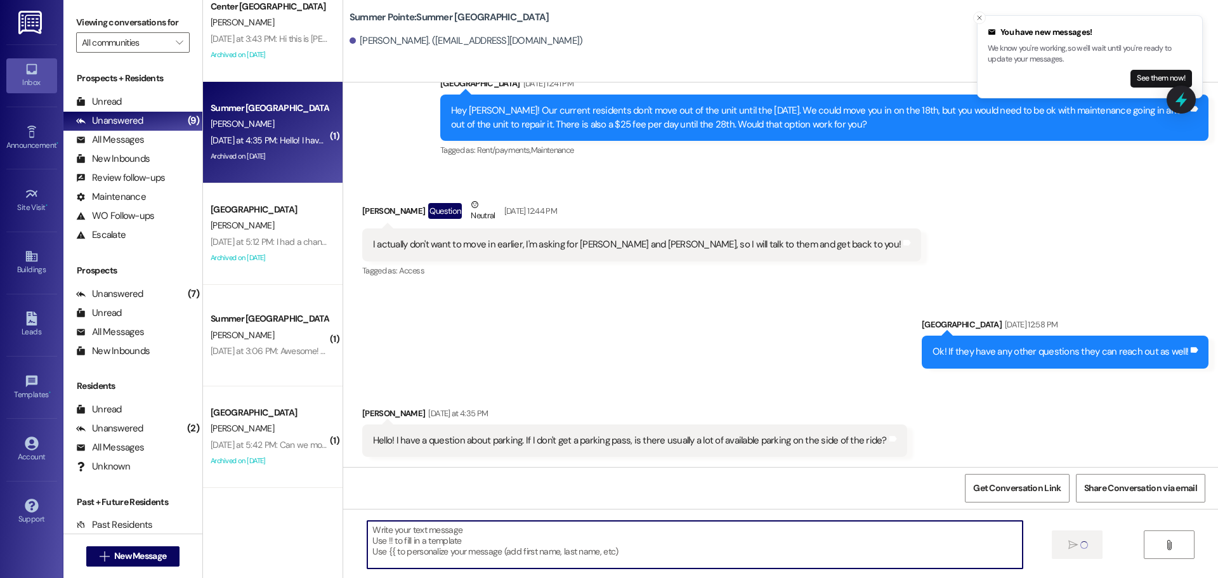
scroll to position [3133, 0]
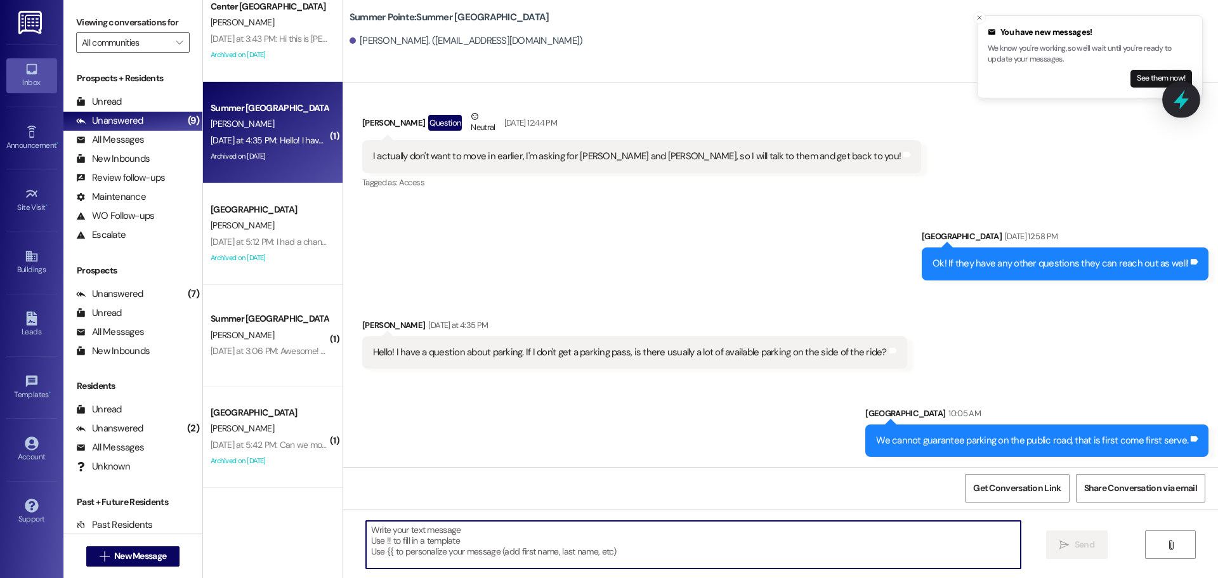
click at [1176, 94] on icon at bounding box center [1182, 100] width 22 height 22
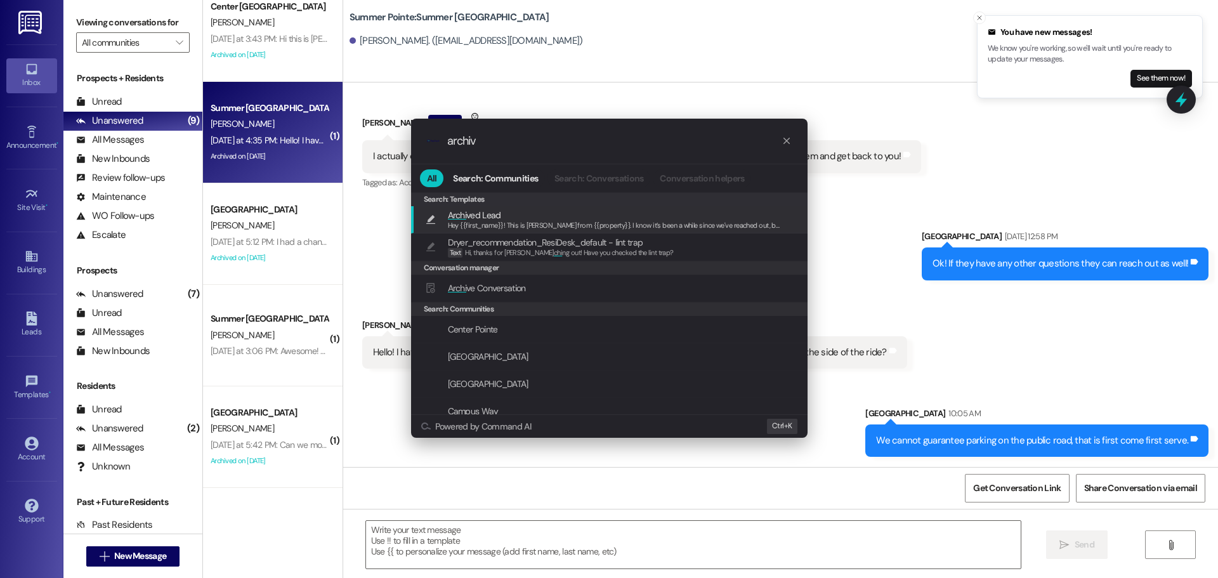
type input "archive"
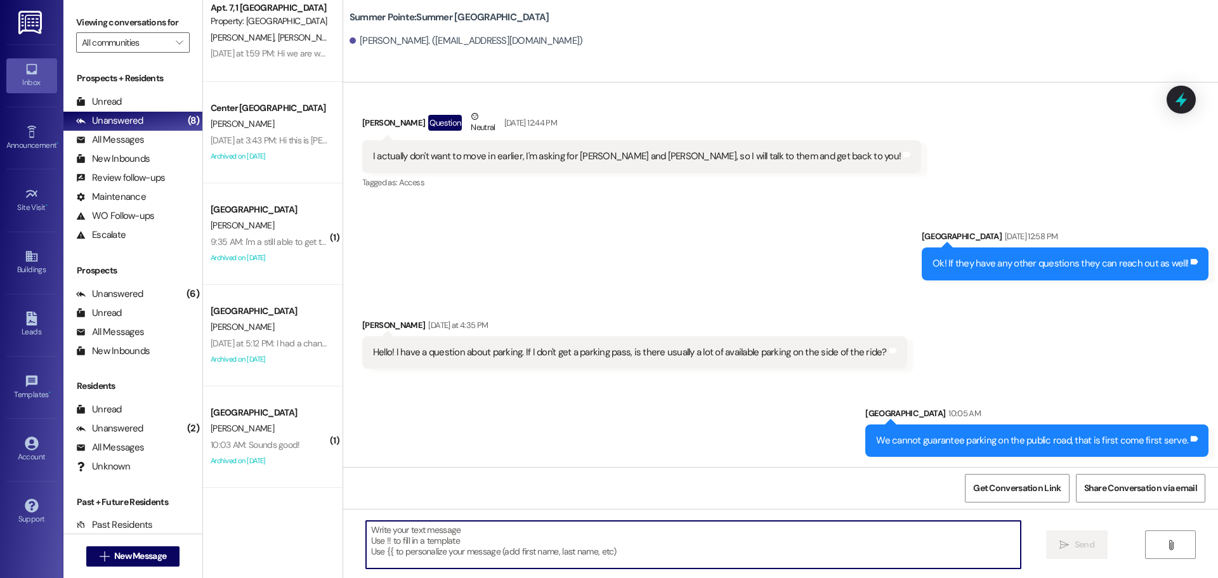
scroll to position [121, 0]
